Goal: Navigation & Orientation: Find specific page/section

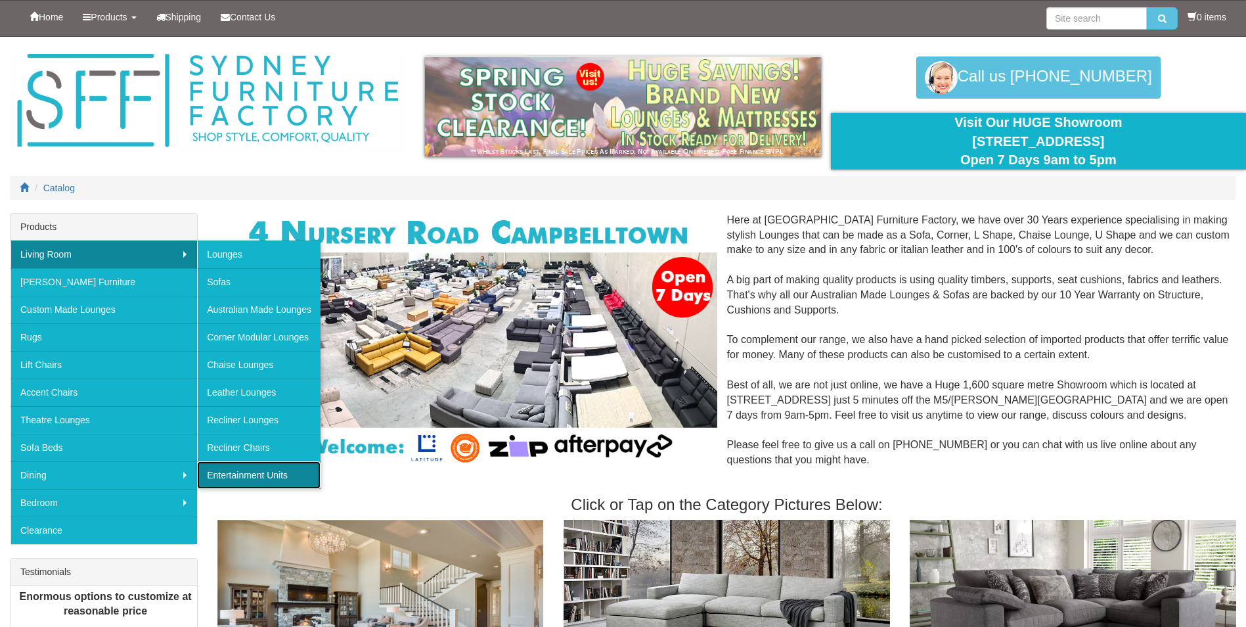
click at [281, 469] on link "Entertainment Units" at bounding box center [259, 475] width 124 height 28
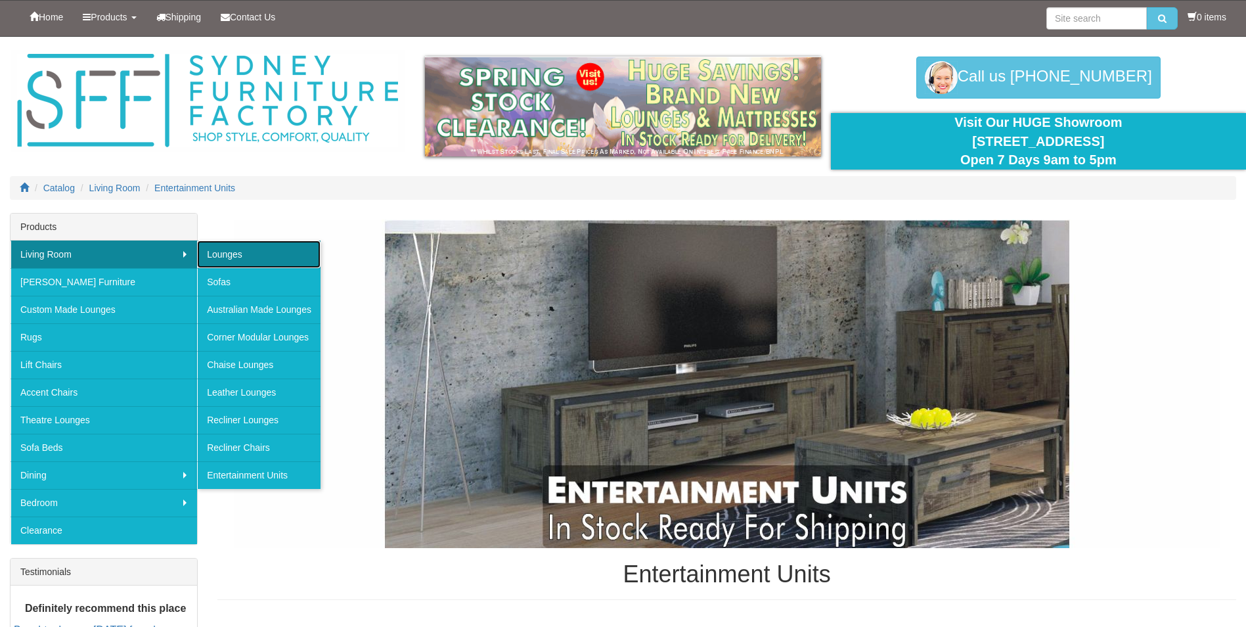
click at [278, 256] on link "Lounges" at bounding box center [259, 254] width 124 height 28
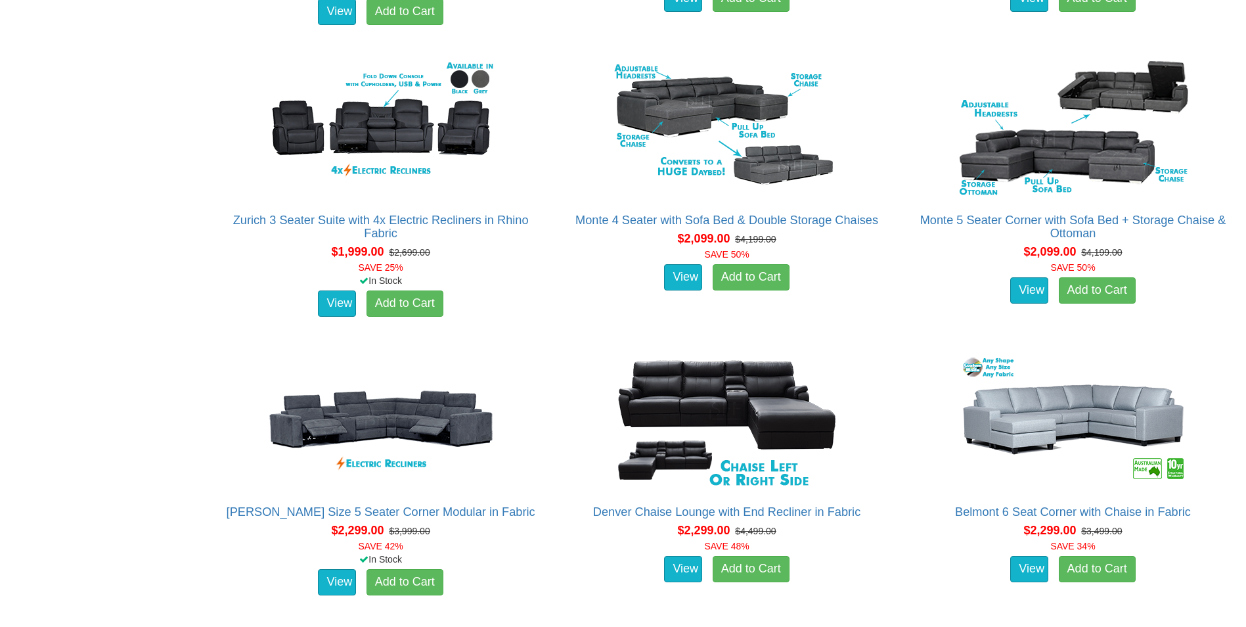
scroll to position [2168, 0]
